Goal: Information Seeking & Learning: Find specific fact

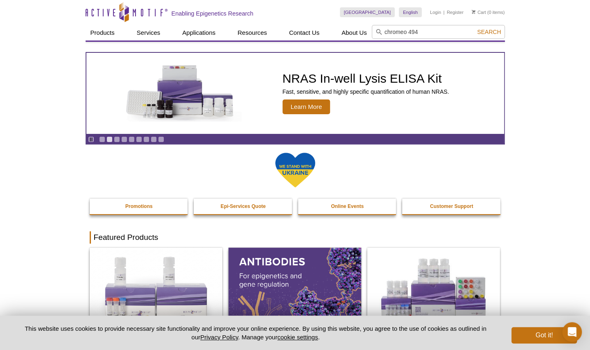
type input "chromeo 494"
click at [492, 29] on span "Search" at bounding box center [489, 32] width 24 height 7
